Goal: Task Accomplishment & Management: Manage account settings

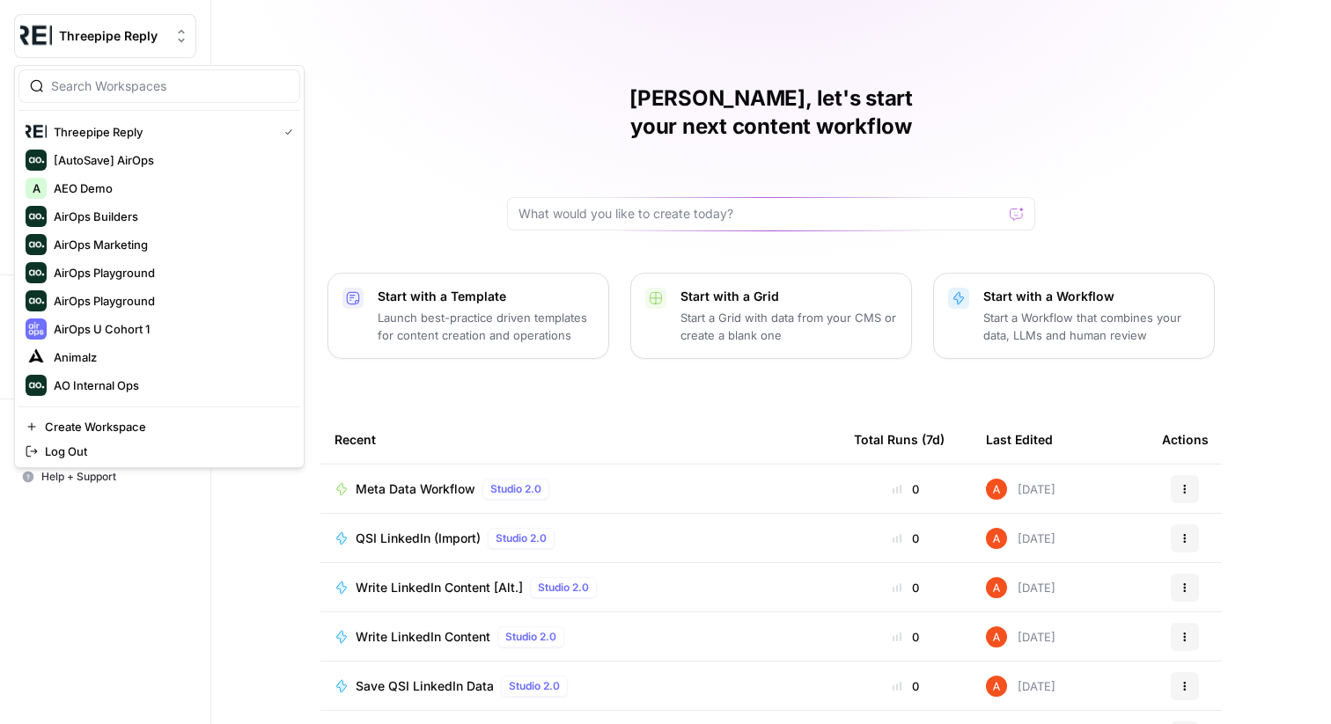
click at [129, 33] on span "Threepipe Reply" at bounding box center [112, 36] width 107 height 18
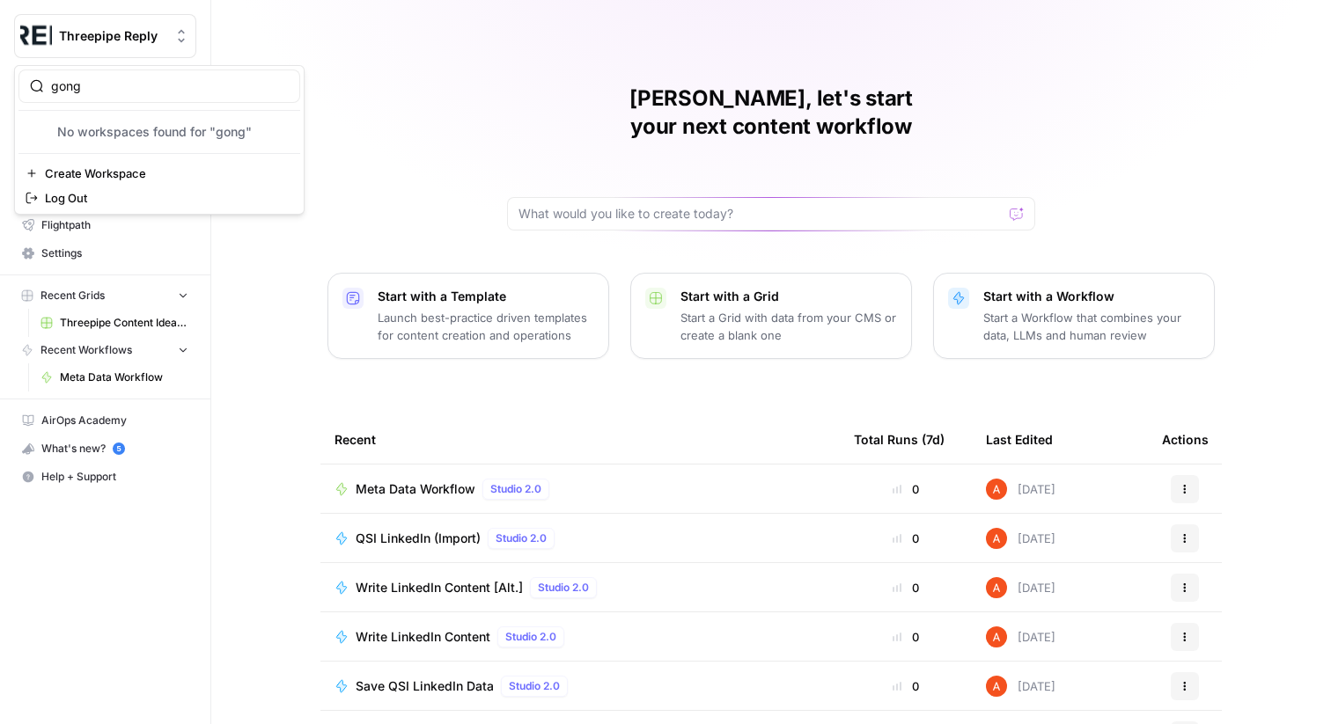
type input "gong"
click at [113, 131] on span "Gong" at bounding box center [170, 132] width 232 height 18
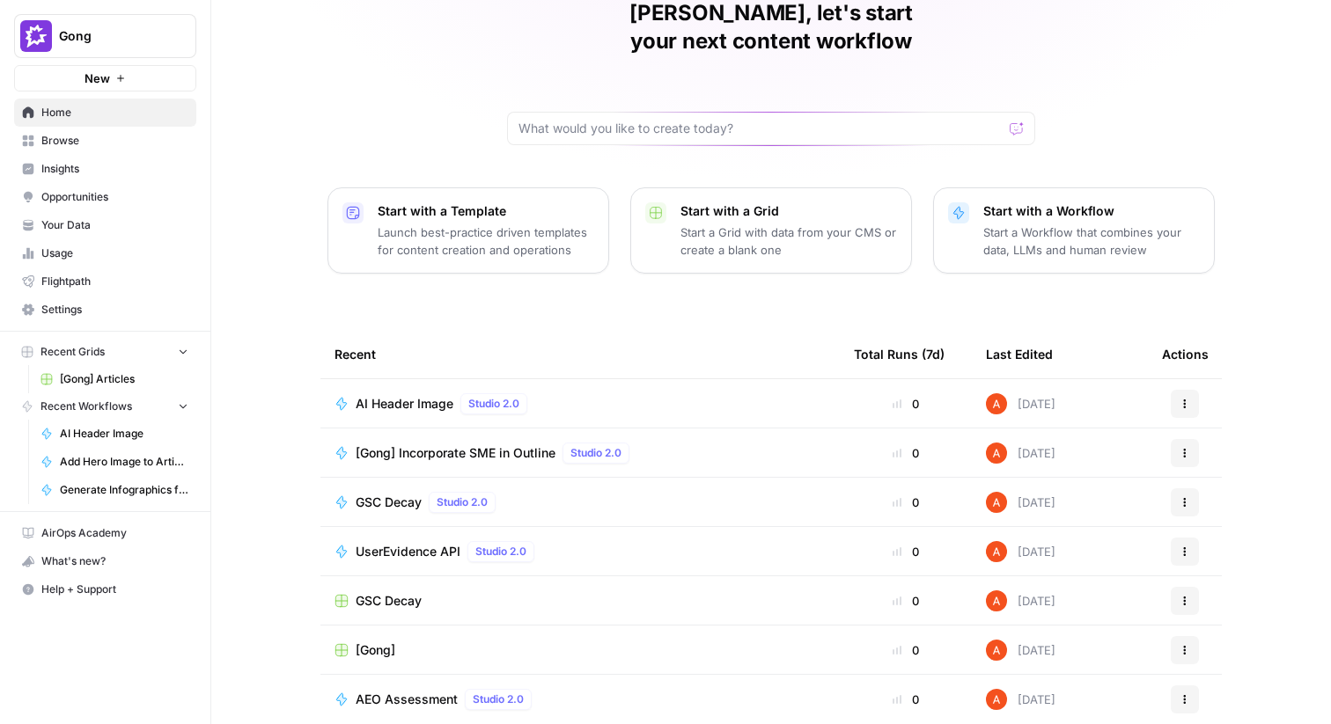
scroll to position [81, 0]
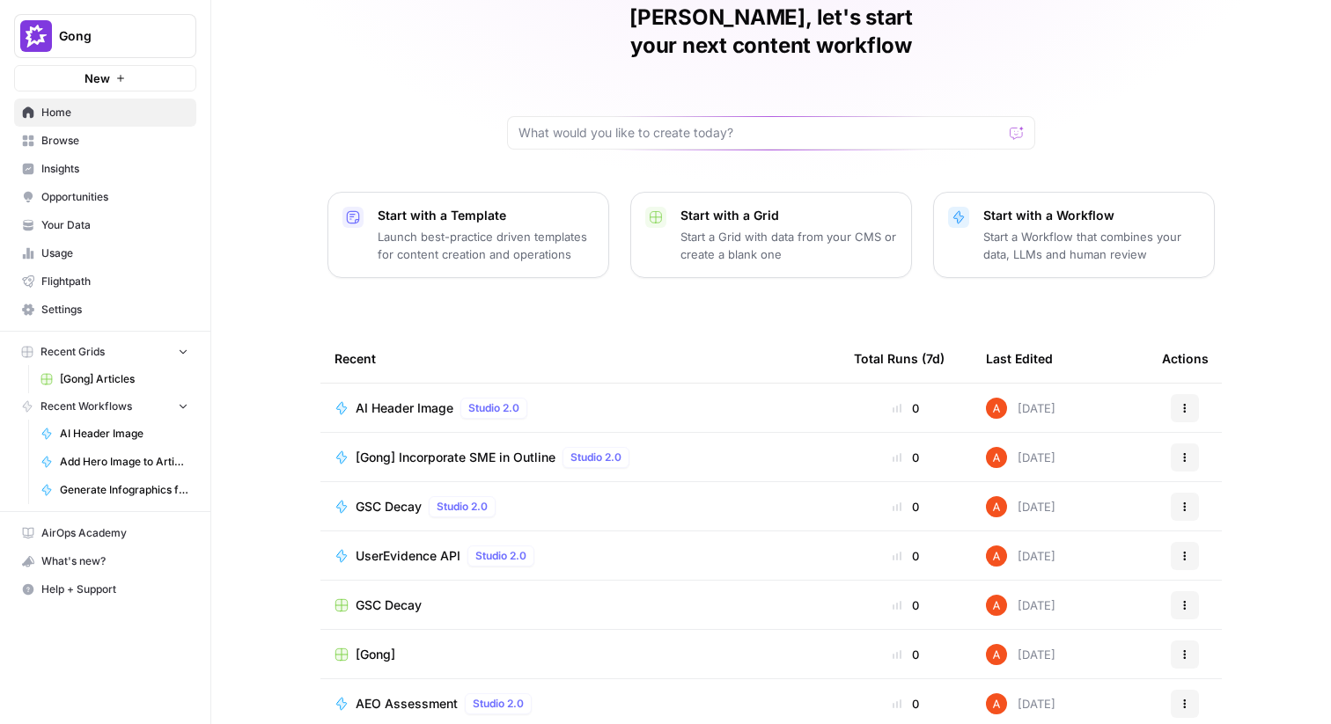
click at [85, 138] on span "Browse" at bounding box center [114, 141] width 147 height 16
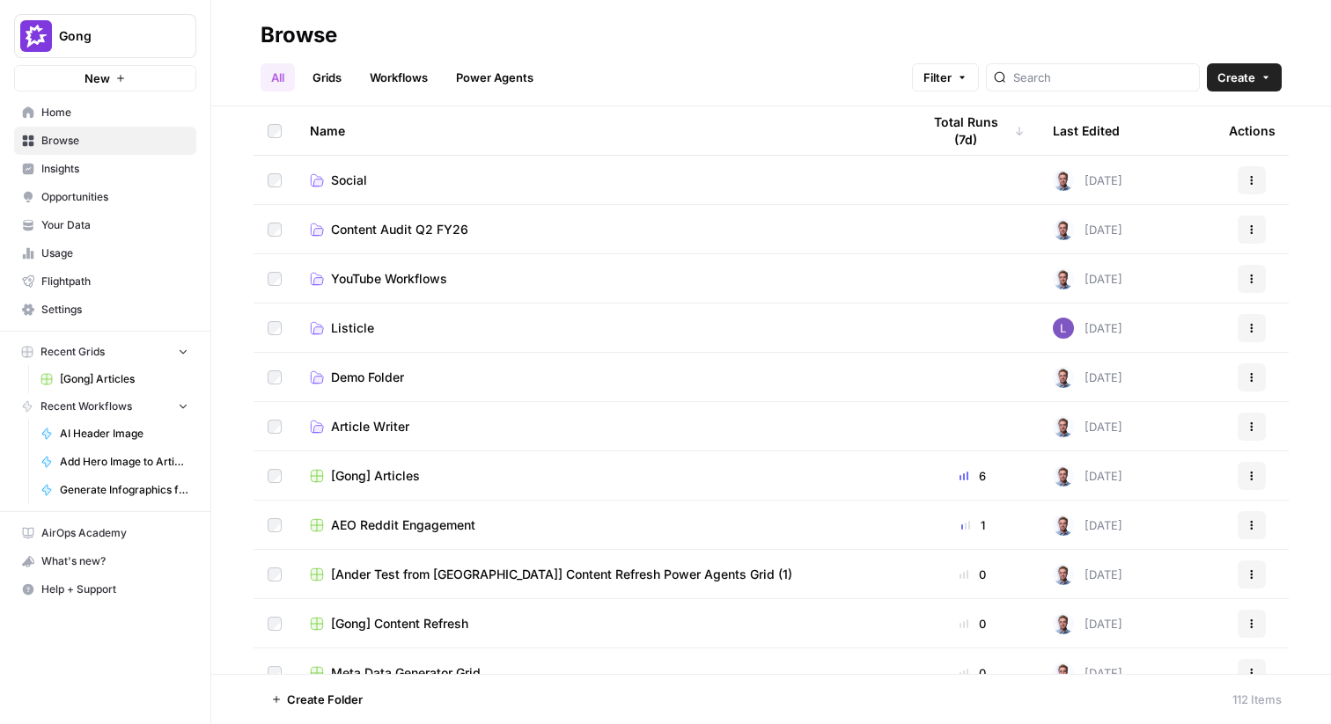
click at [107, 299] on link "Settings" at bounding box center [105, 310] width 182 height 28
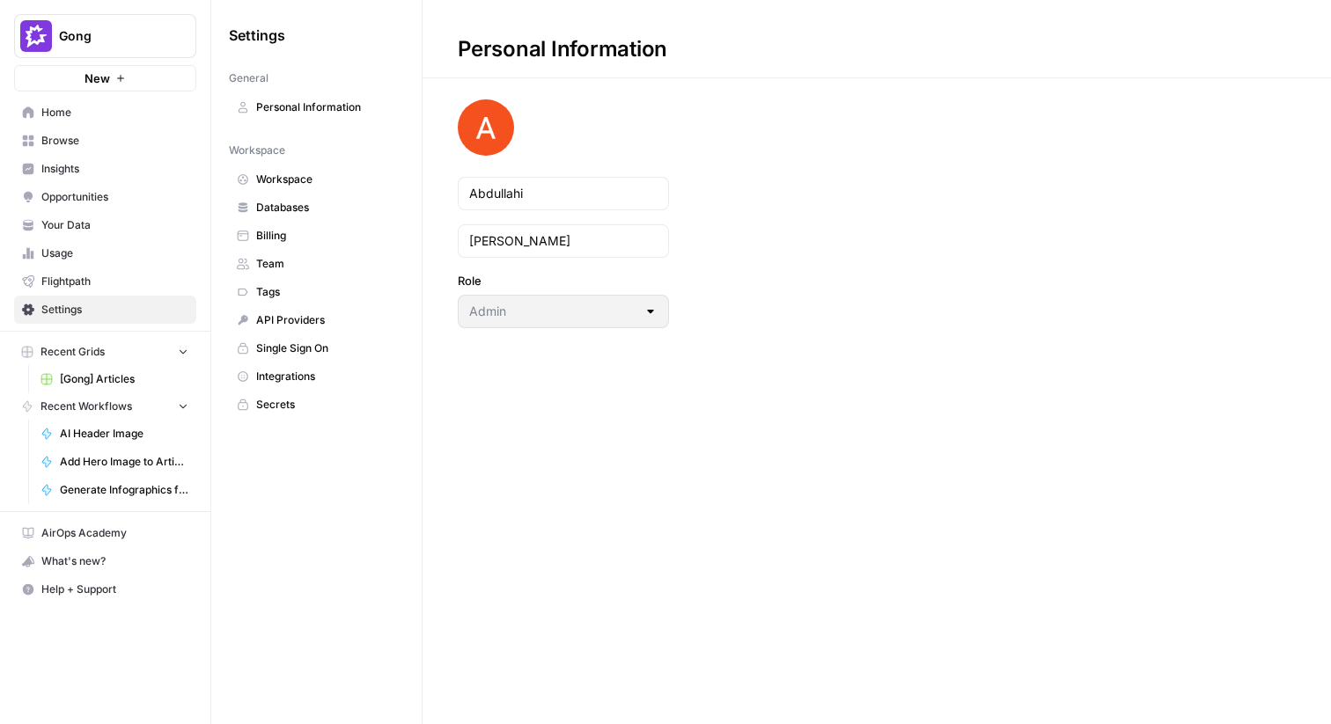
click at [335, 371] on span "Integrations" at bounding box center [326, 377] width 140 height 16
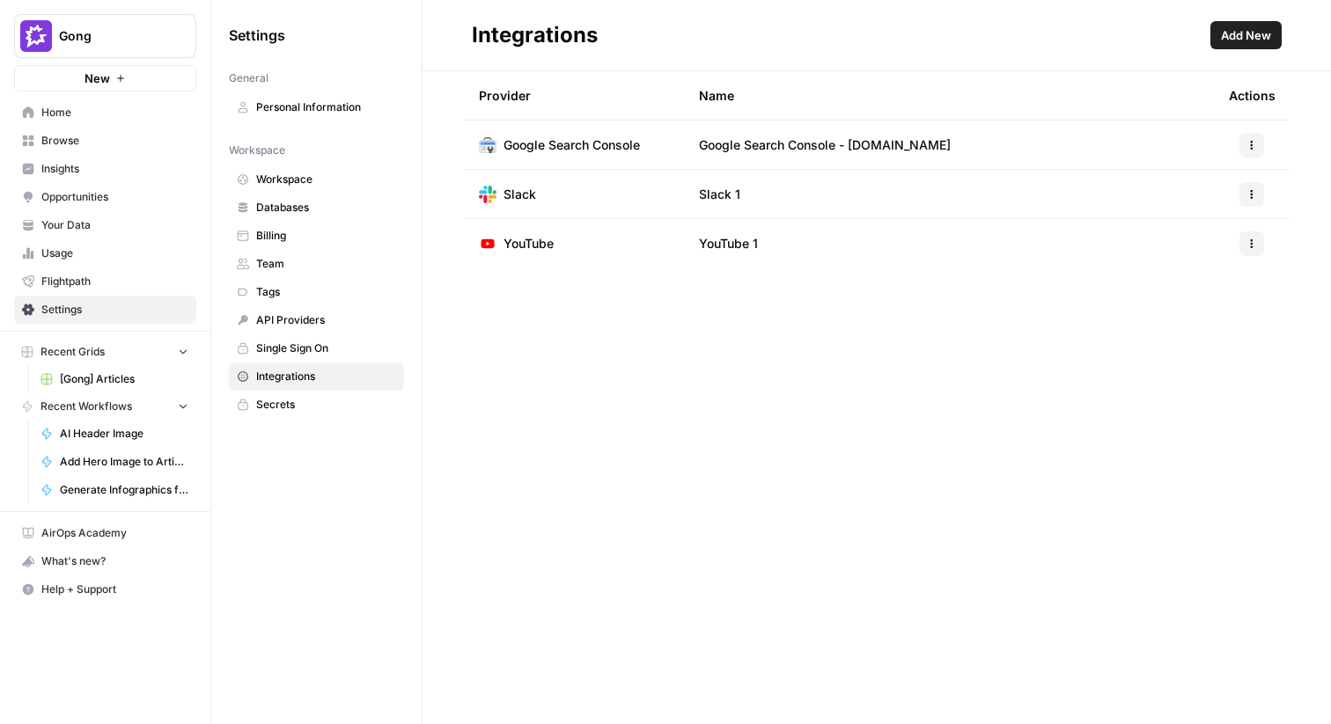
click at [346, 328] on link "API Providers" at bounding box center [316, 320] width 175 height 28
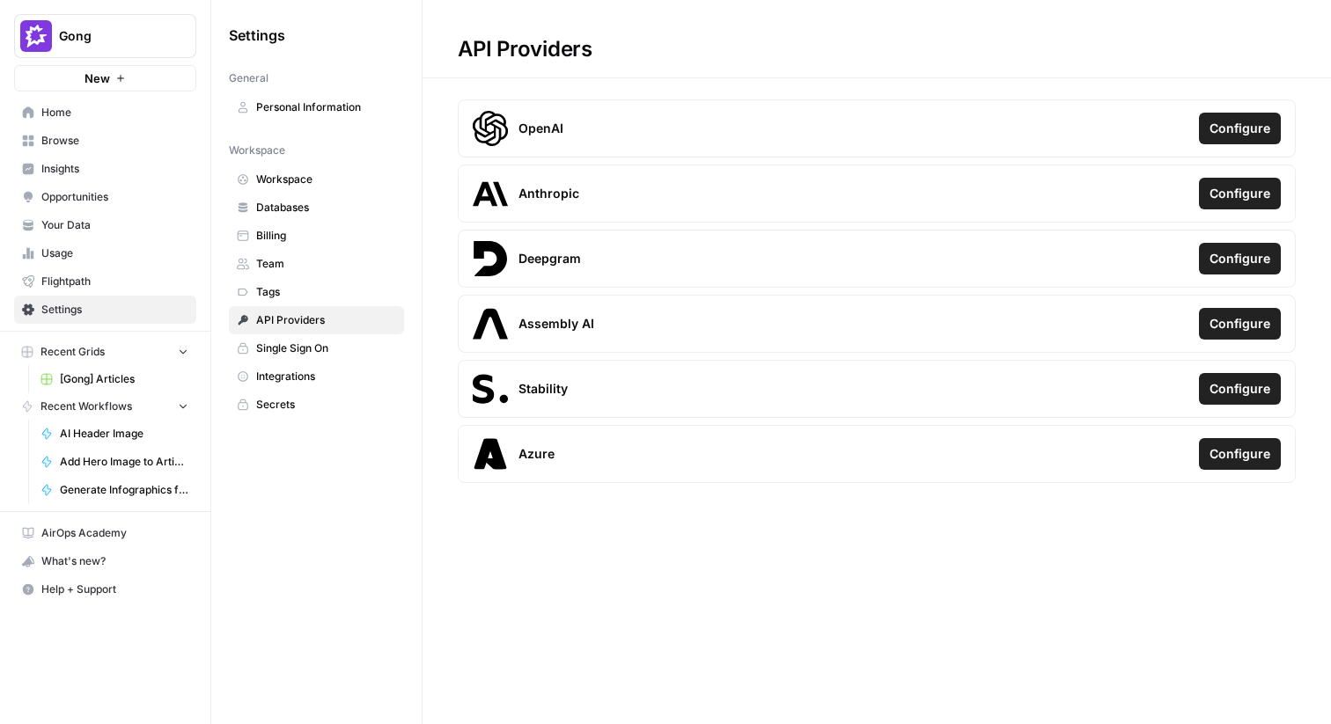
click at [1228, 117] on button "Configure" at bounding box center [1240, 129] width 82 height 32
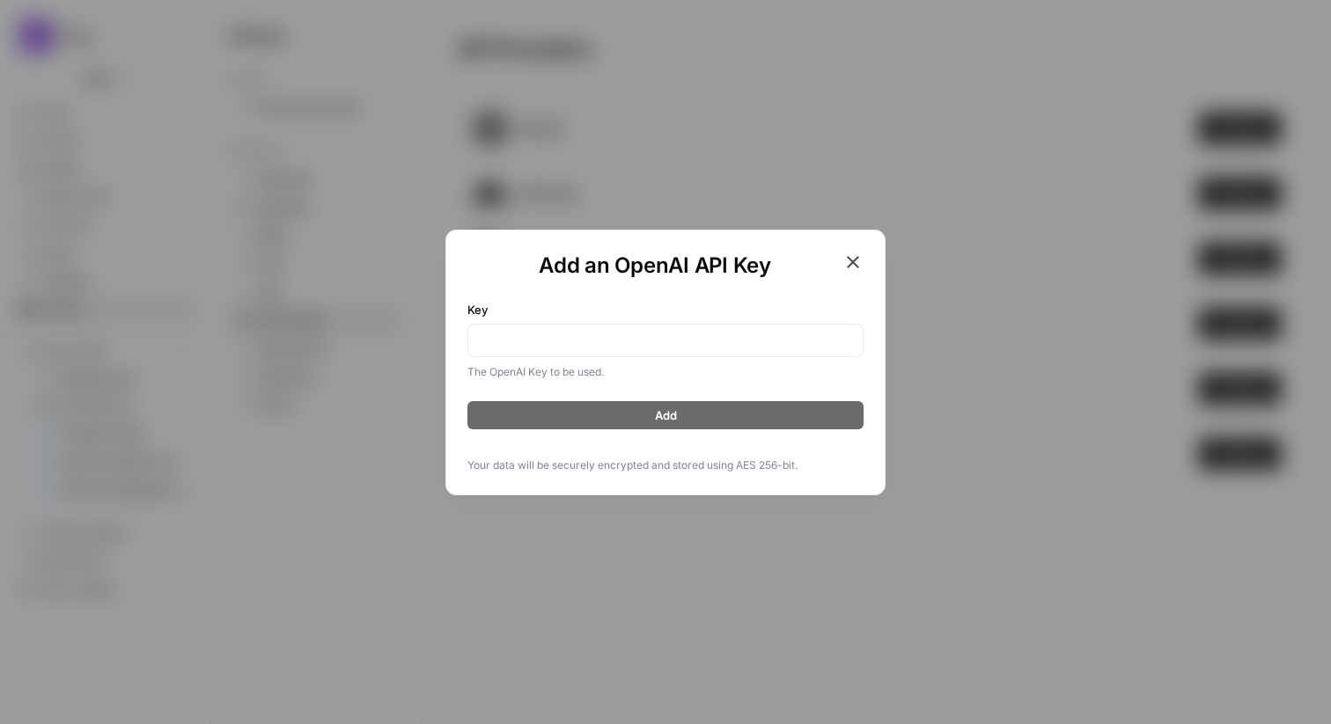
click at [867, 250] on div "Add an OpenAI API Key Key The OpenAI Key to be used. Add Your data will be secu…" at bounding box center [665, 363] width 440 height 266
click at [855, 257] on icon "button" at bounding box center [852, 262] width 21 height 21
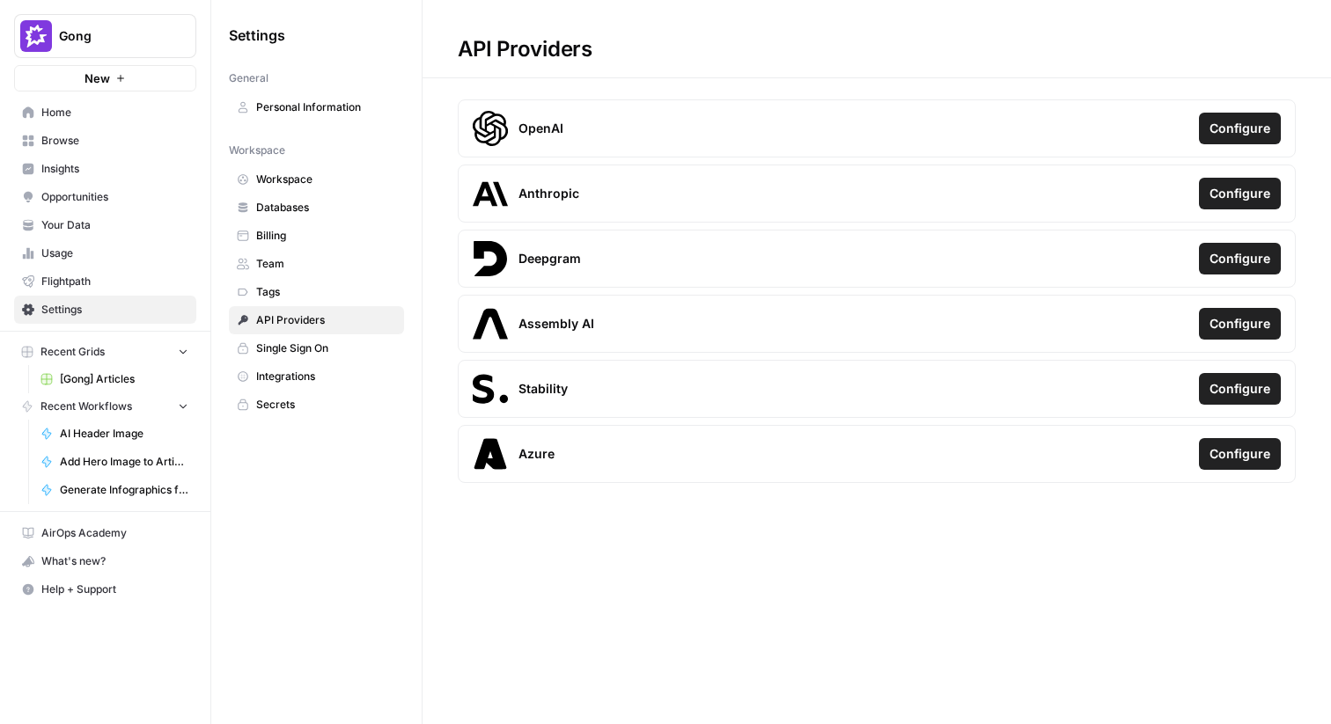
click at [311, 268] on span "Team" at bounding box center [326, 264] width 140 height 16
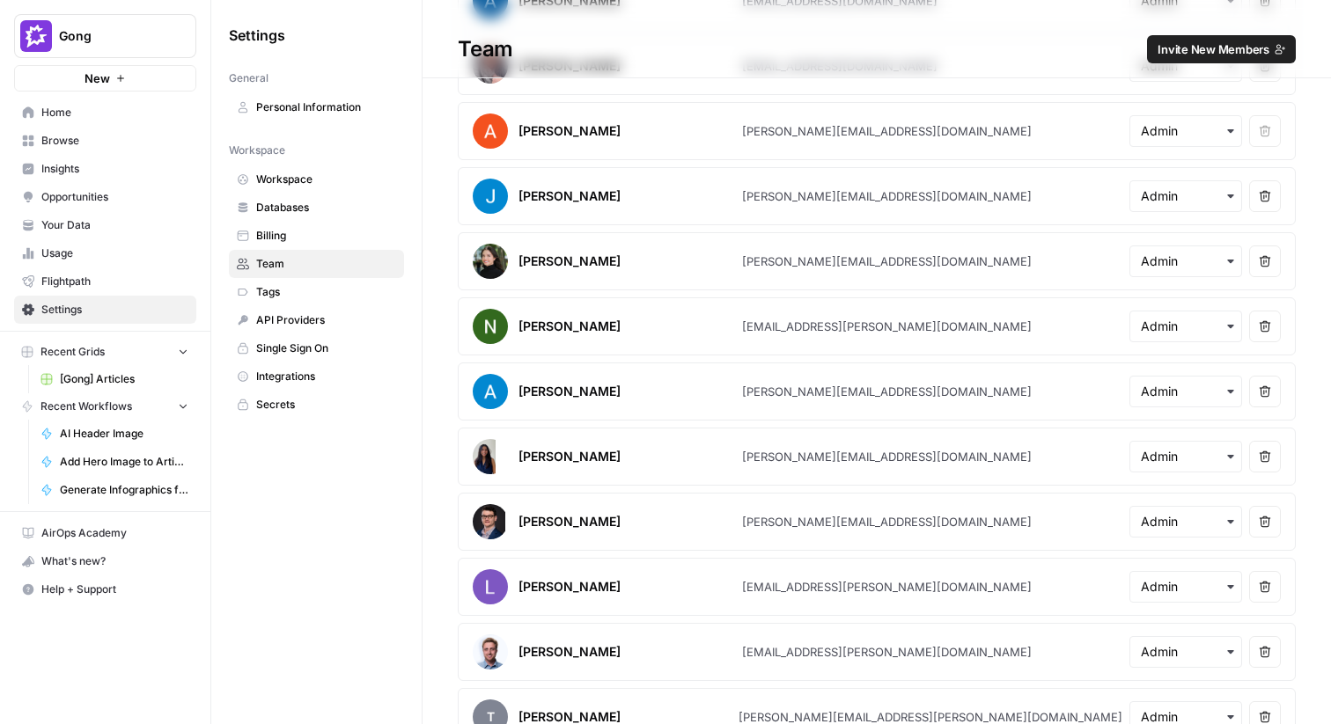
scroll to position [743, 0]
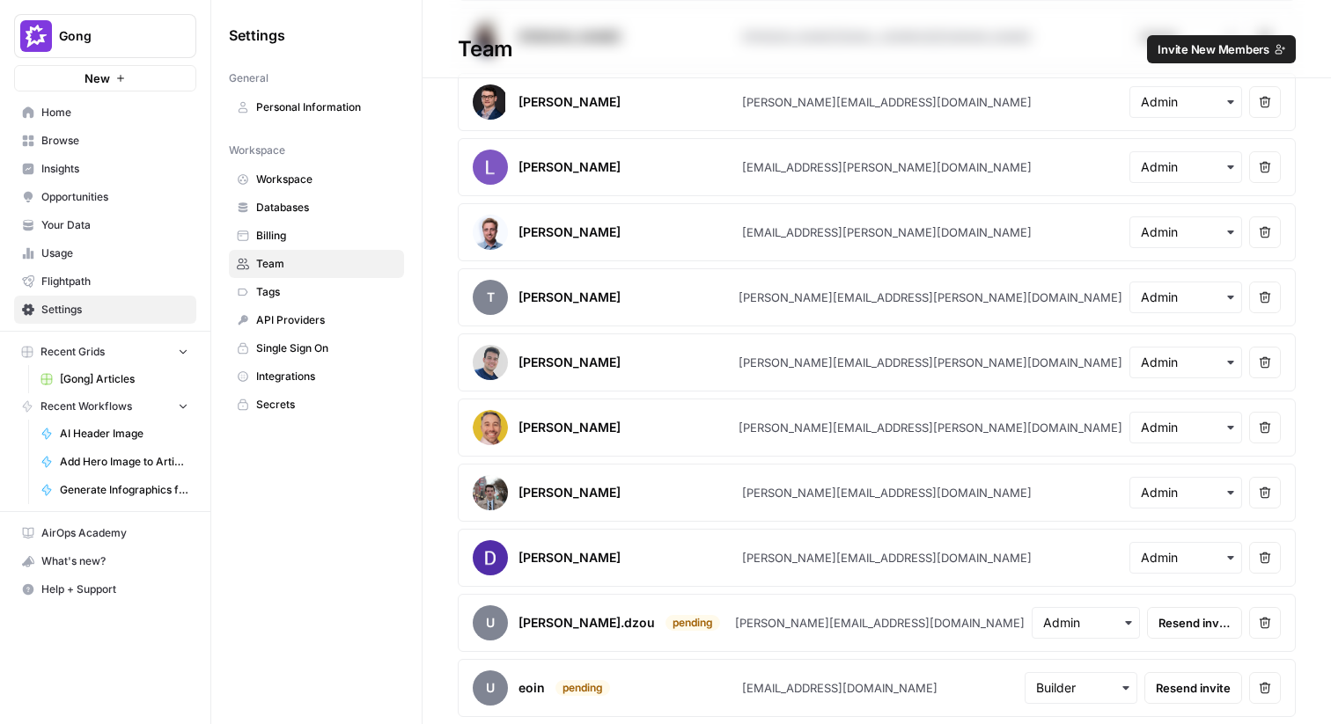
click at [655, 145] on article "Lily Baker lily.baker@airops.com Remove user" at bounding box center [877, 167] width 838 height 58
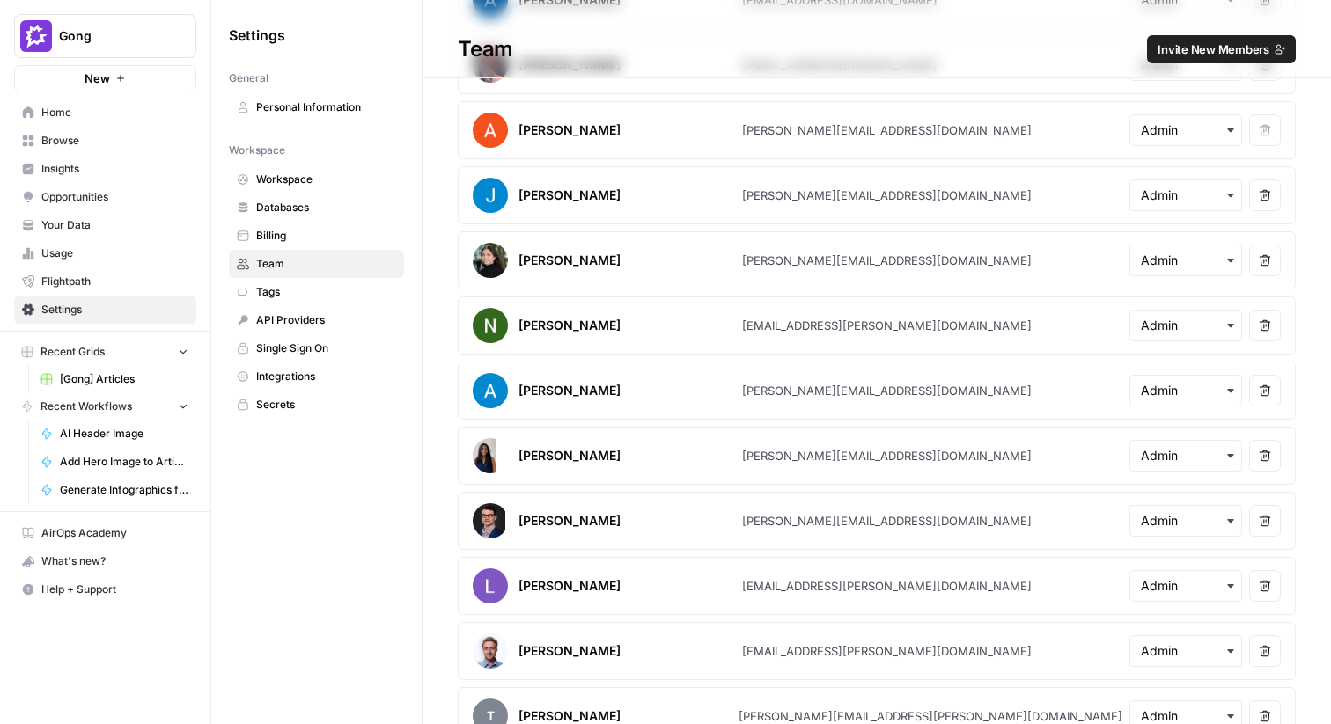
scroll to position [0, 0]
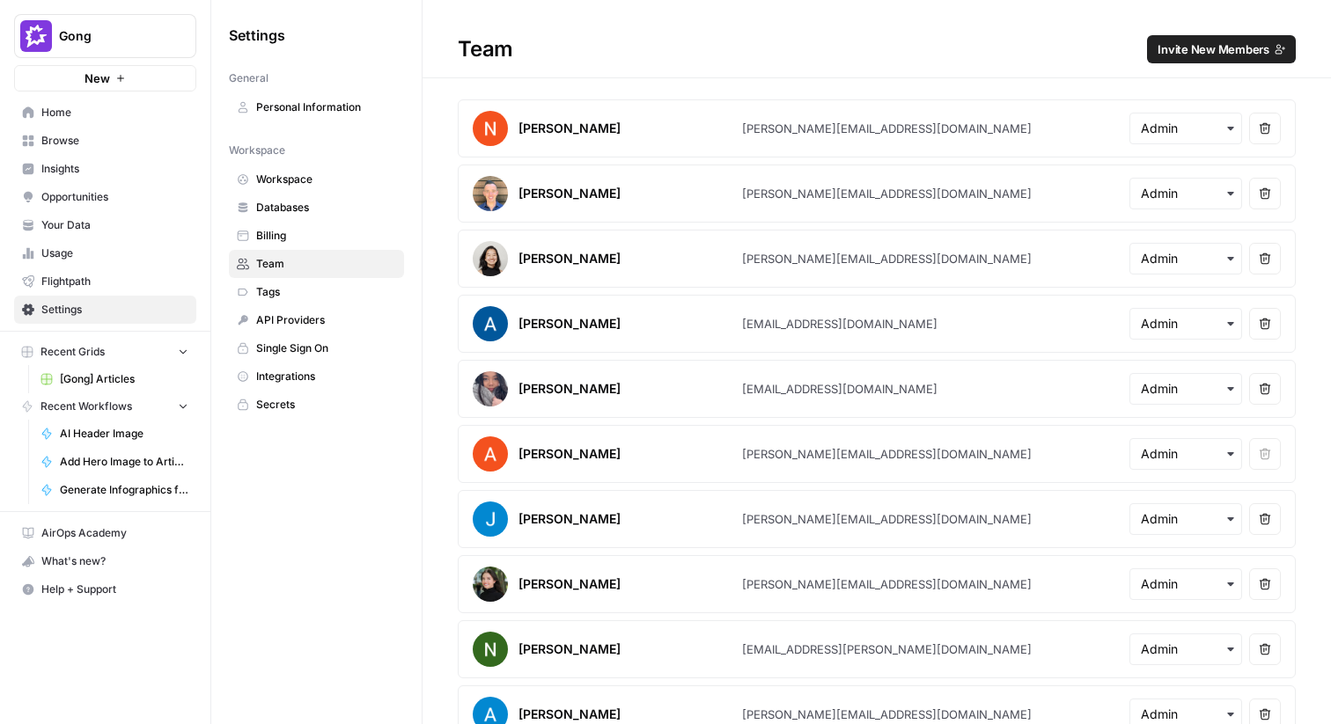
click at [1210, 45] on span "Invite New Members" at bounding box center [1214, 49] width 112 height 18
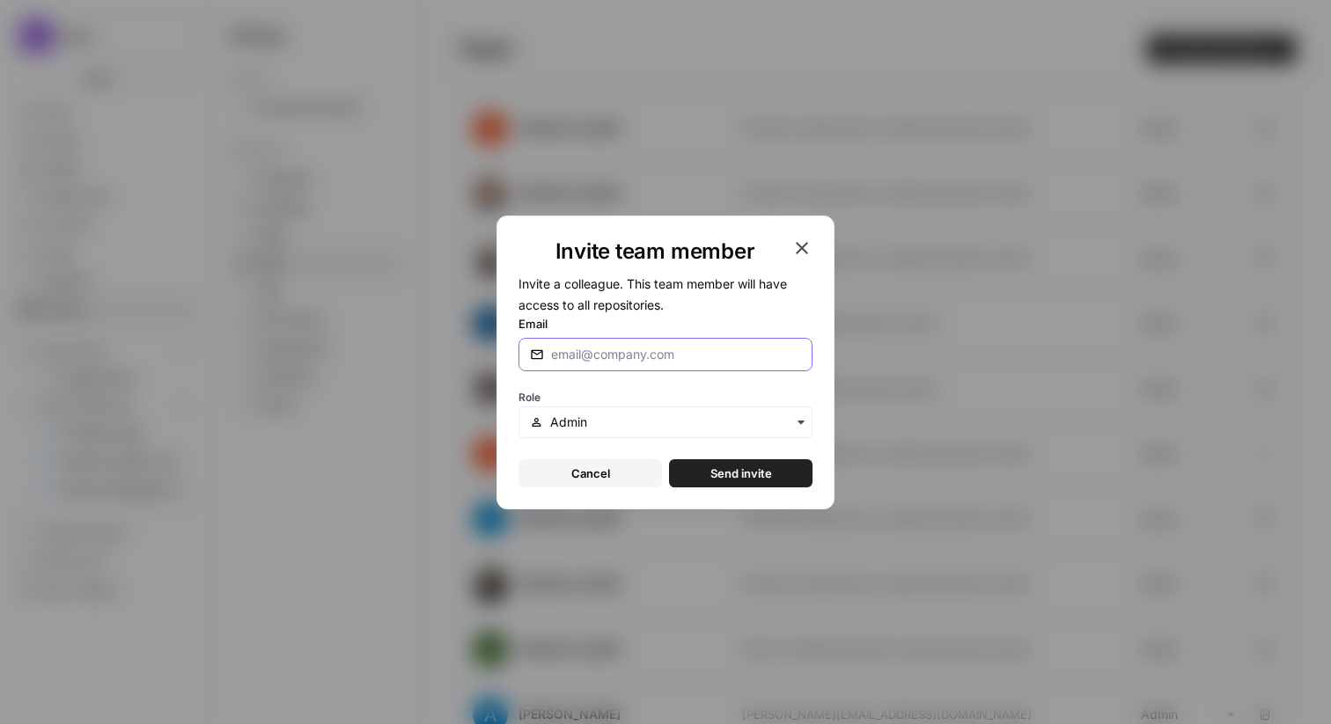
click at [658, 347] on input "Email" at bounding box center [676, 355] width 250 height 18
paste input "joshua.roberts@gong.io"
type input "joshua.roberts@gong.io"
click at [750, 471] on span "Send invite" at bounding box center [741, 474] width 62 height 18
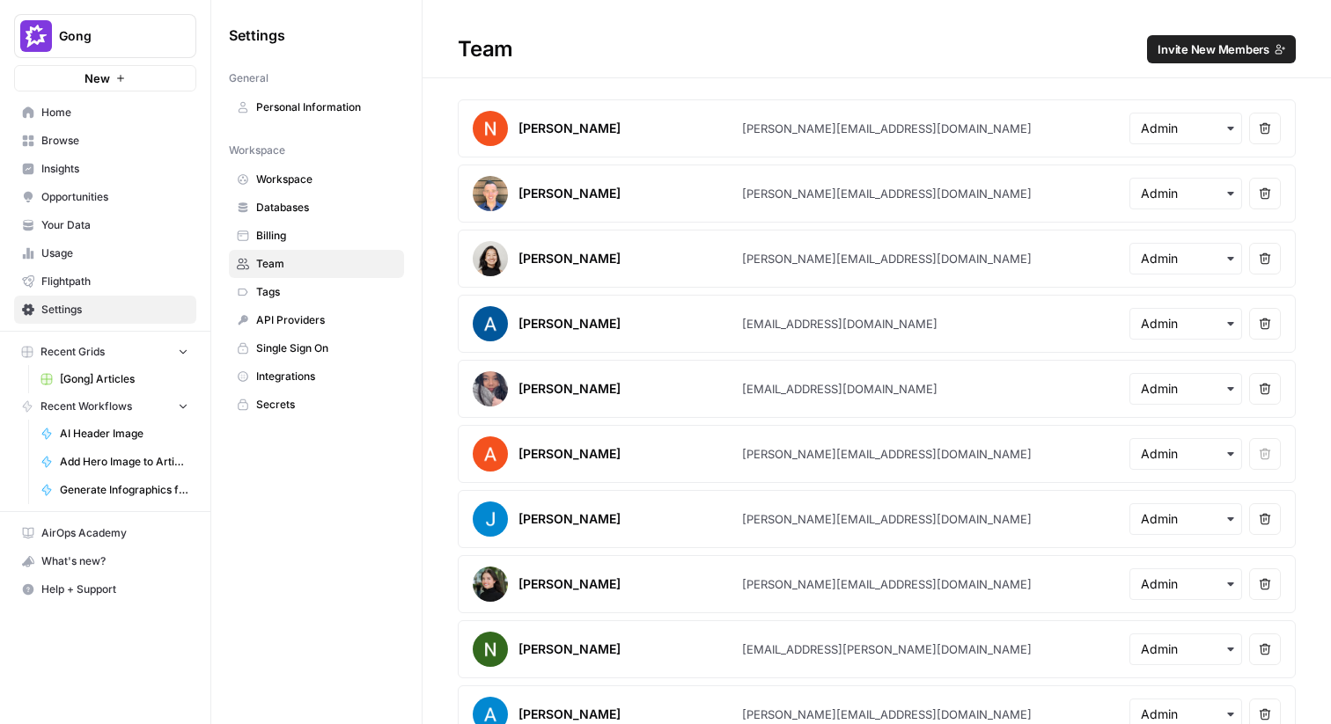
click at [131, 118] on span "Home" at bounding box center [114, 113] width 147 height 16
